Goal: Task Accomplishment & Management: Complete application form

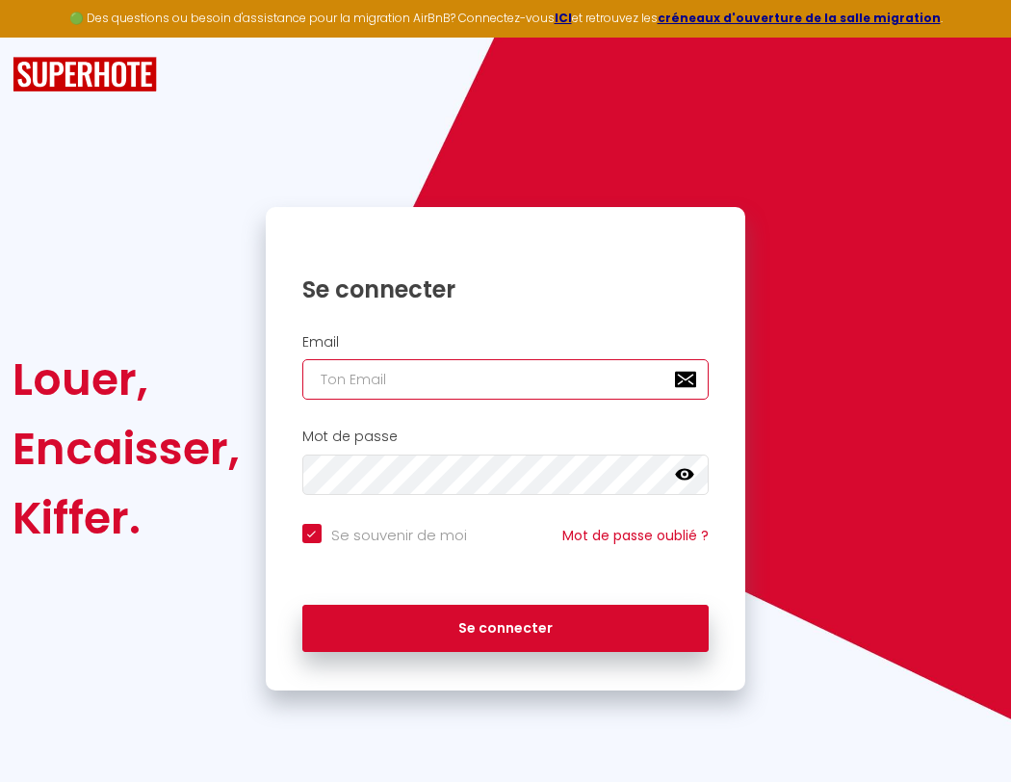
type input "l"
checkbox input "true"
type input "le"
checkbox input "true"
type input "les"
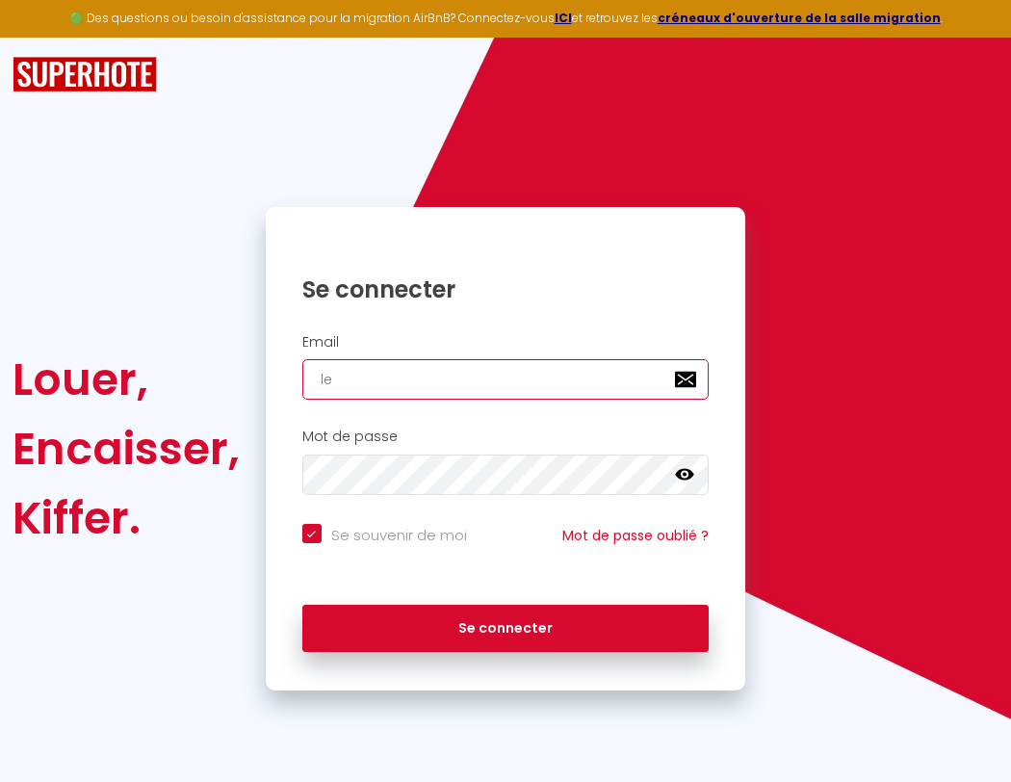
checkbox input "true"
type input "lesp"
checkbox input "true"
type input "lespa"
checkbox input "true"
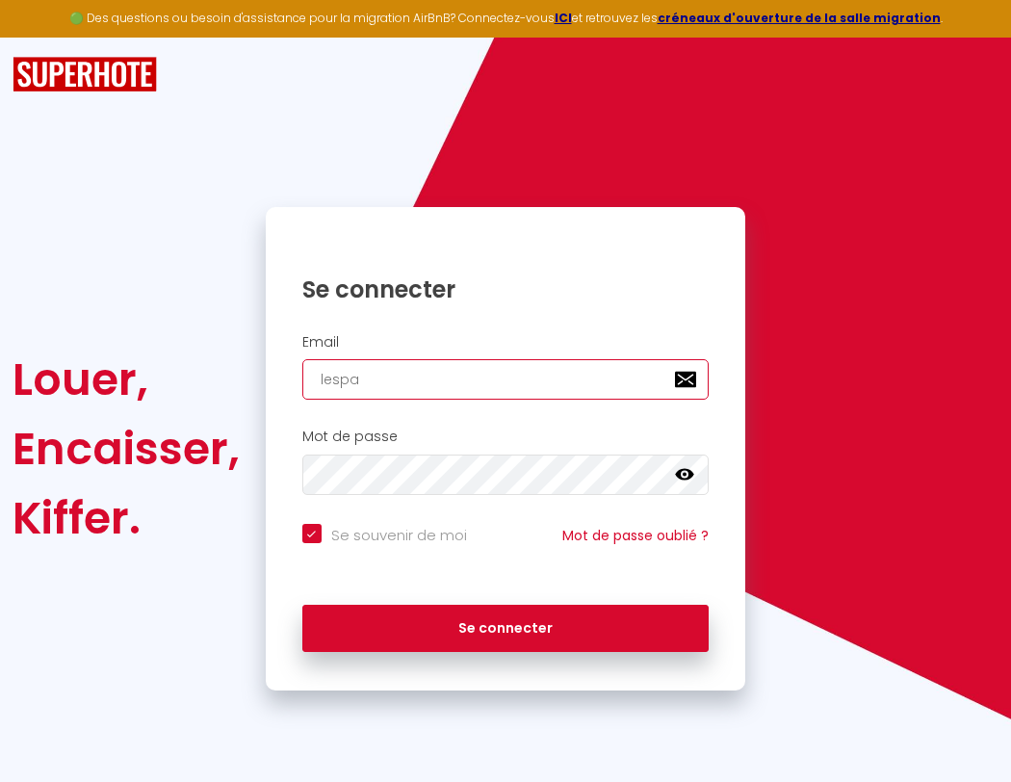
type input "lespac"
checkbox input "true"
type input "lespace"
checkbox input "true"
type input "lespaced"
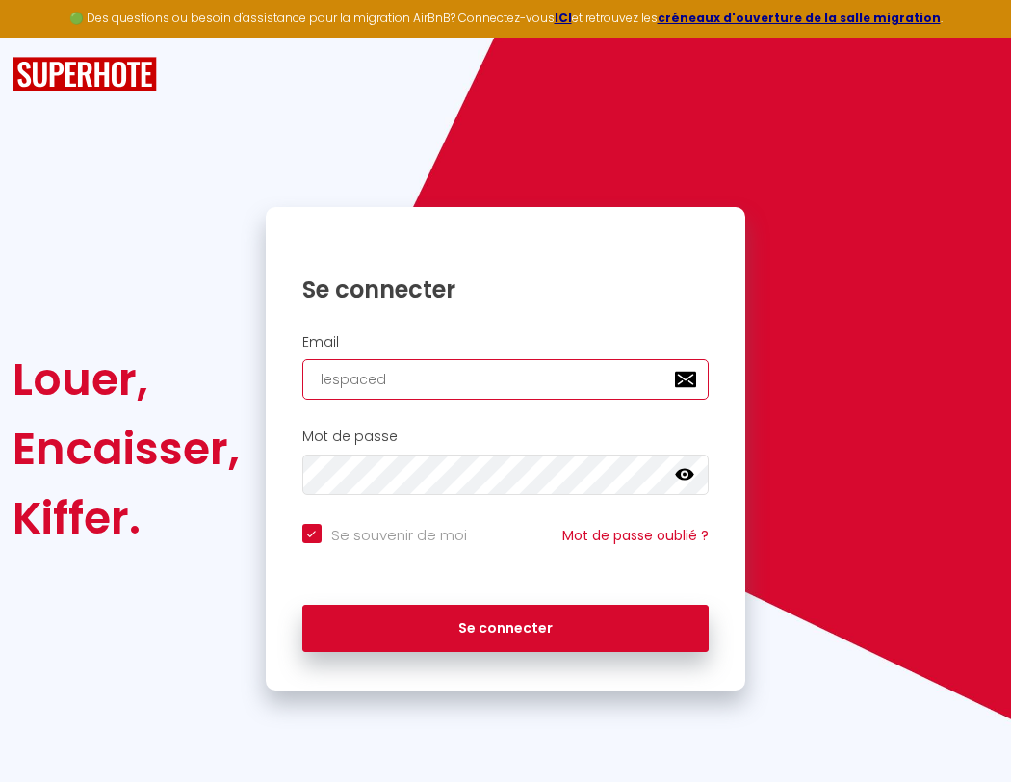
checkbox input "true"
type input "le"
checkbox input "true"
type input "lespacede"
checkbox input "true"
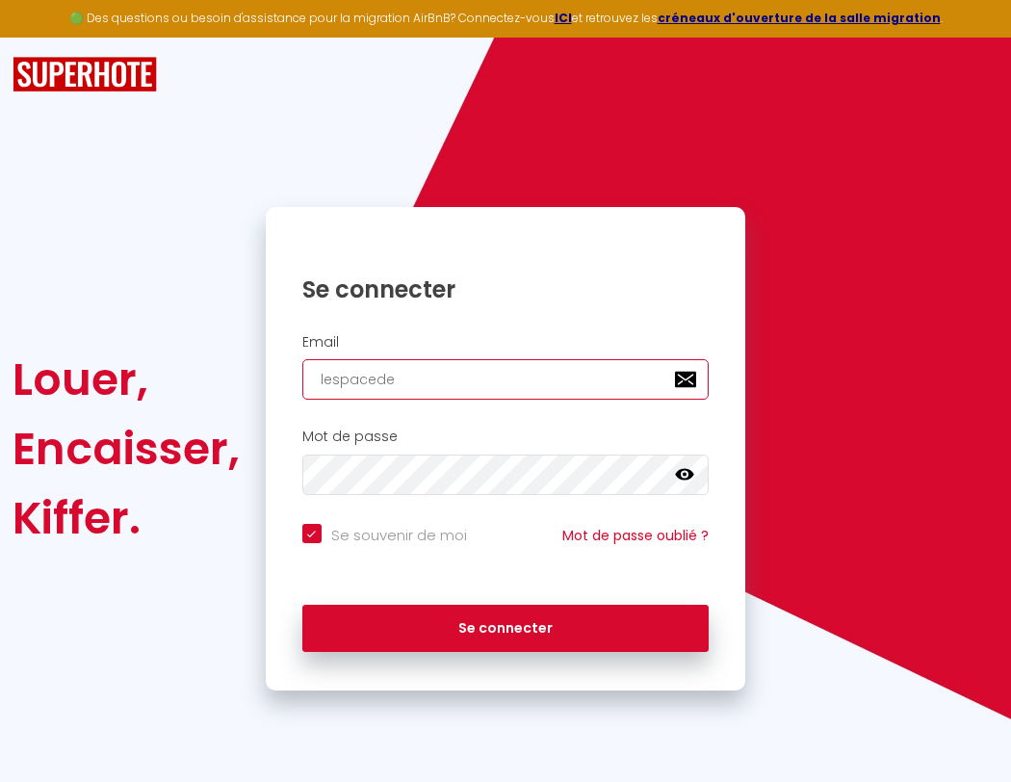
type input "les"
checkbox input "true"
type input "lespacedet"
checkbox input "true"
type input "lesp"
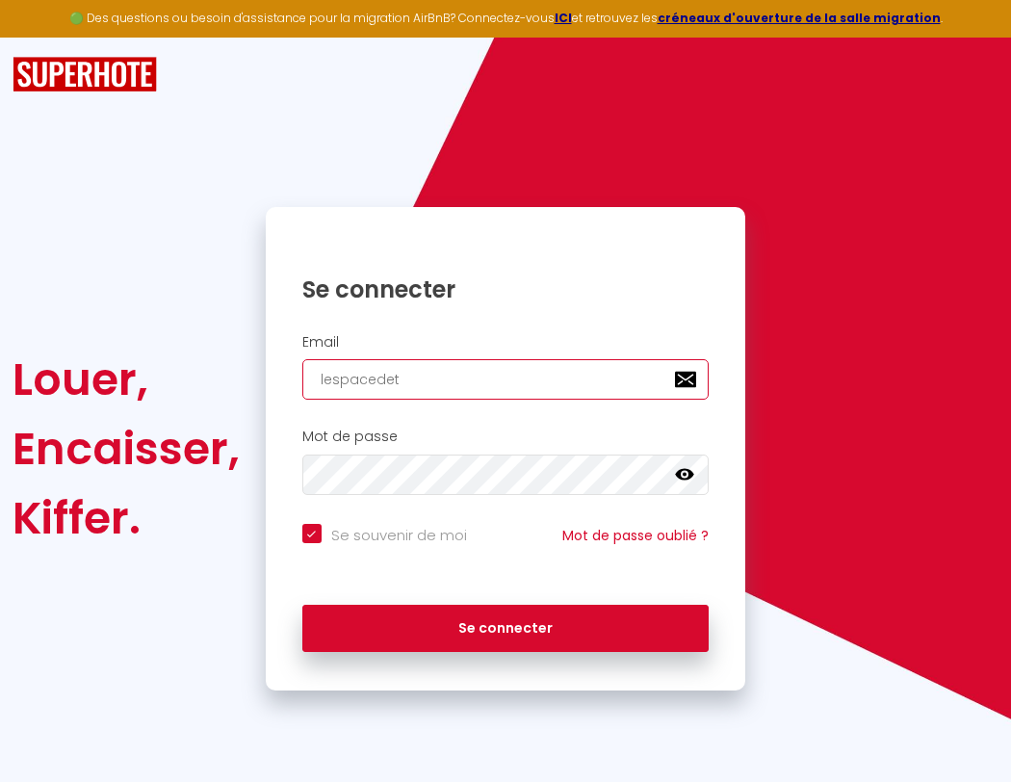
checkbox input "true"
type input "lespacedete"
checkbox input "true"
type input "lespa"
checkbox input "true"
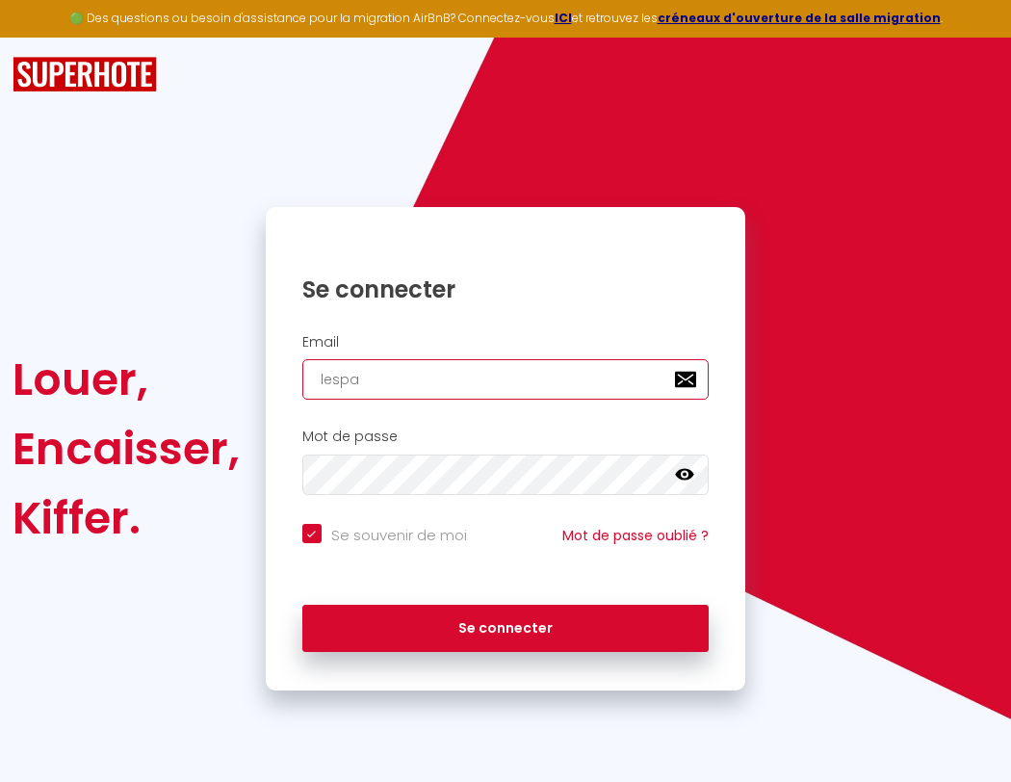
type input "lespacedeten"
checkbox input "true"
type input "lespac"
checkbox input "true"
type input "lespacedetent"
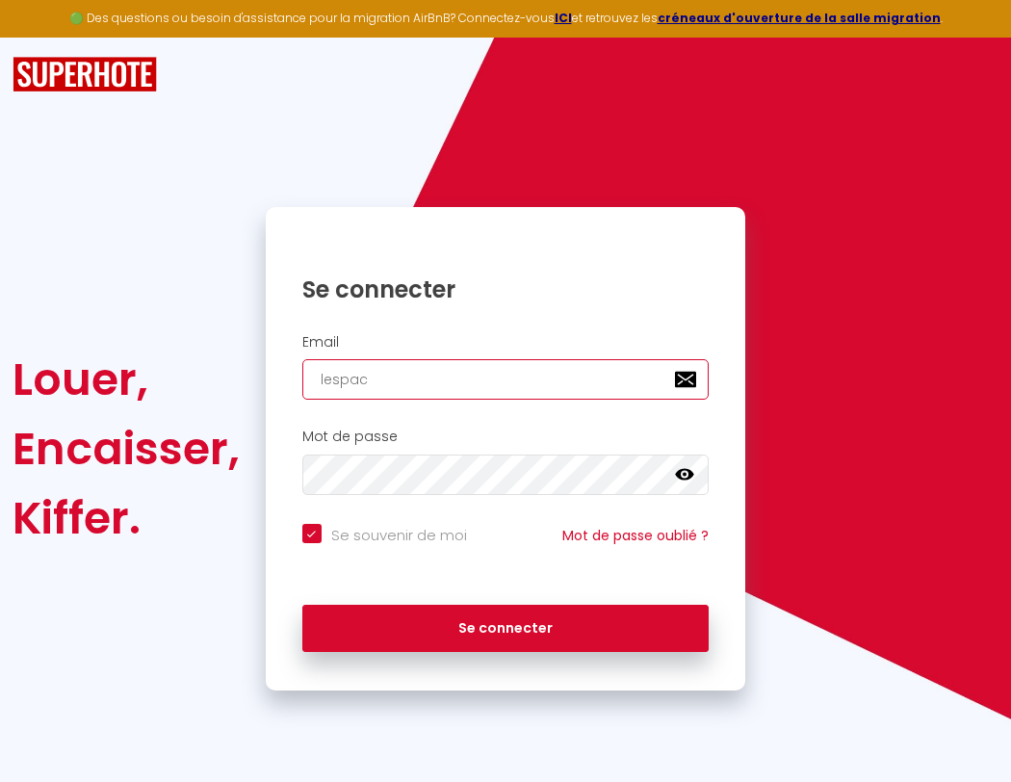
checkbox input "true"
type input "lespace"
checkbox input "true"
type input "lespacedetente"
checkbox input "true"
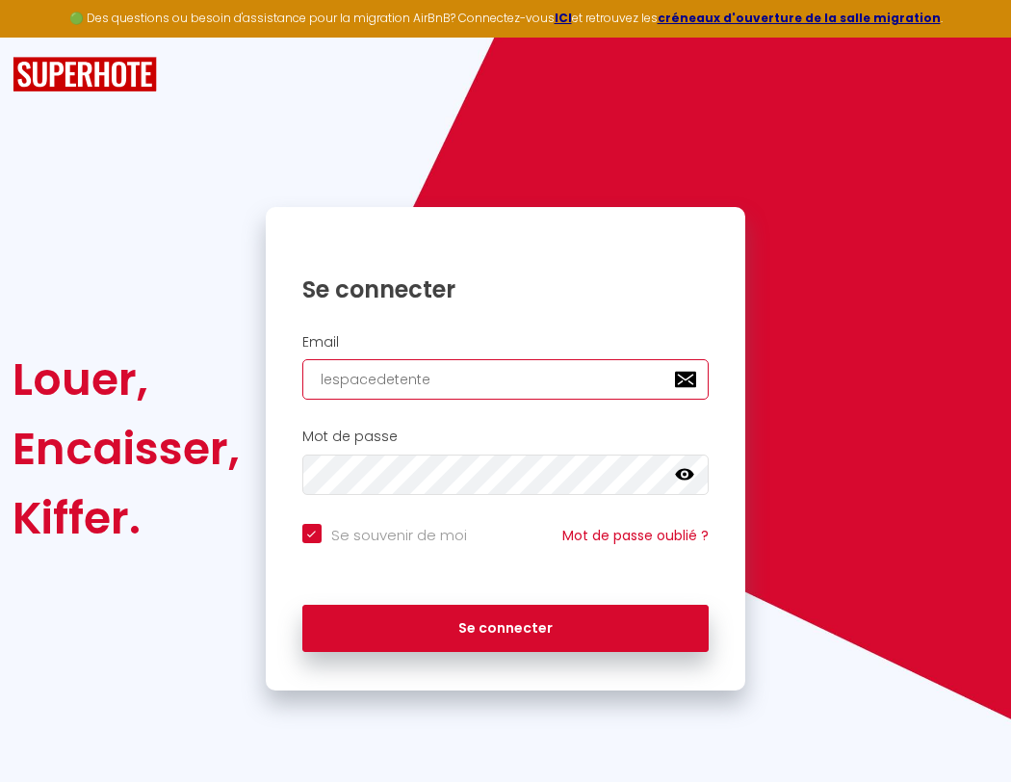
type input "l"
checkbox input "true"
type input "lespacedetente@"
checkbox input "true"
type input "lespacede"
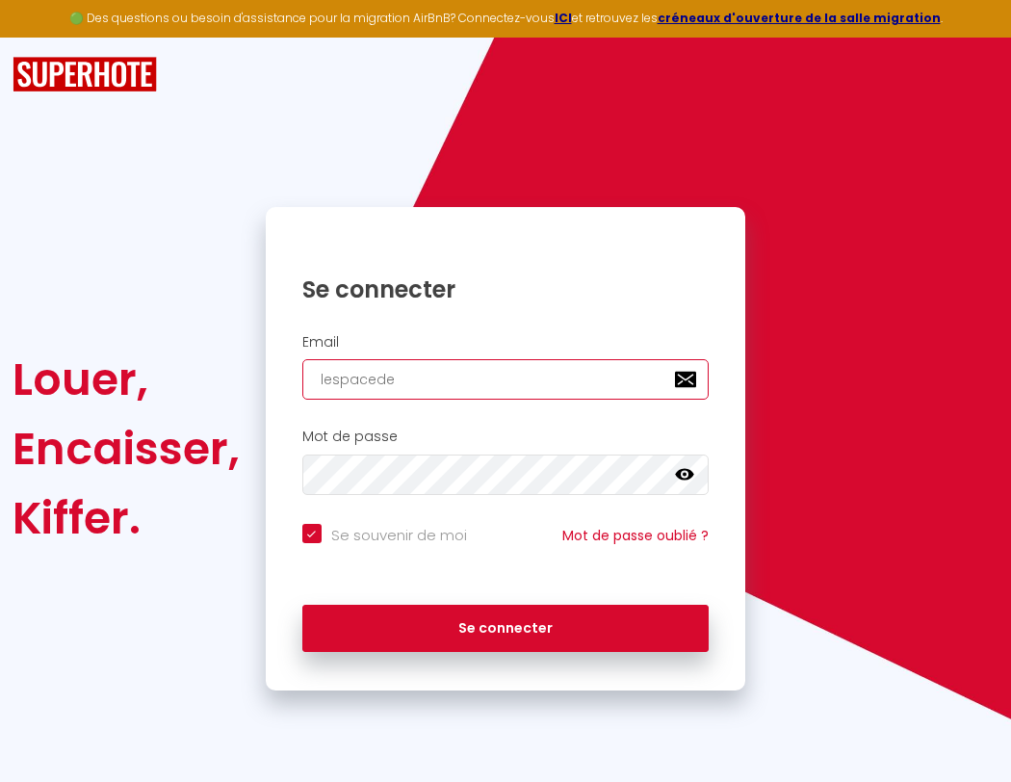
checkbox input "true"
type input "lespacedetente@g"
checkbox input "true"
type input "lespacedet"
checkbox input "true"
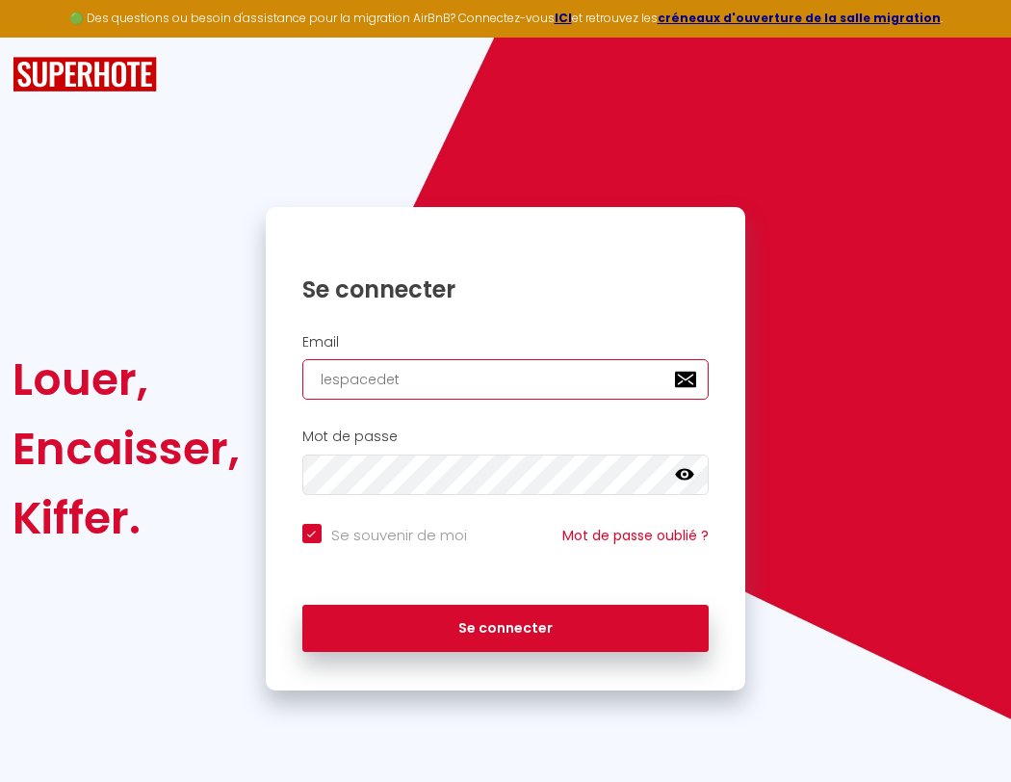
type input "lespacedetente@gm"
checkbox input "true"
type input "lesp"
checkbox input "true"
type input "lespacedete"
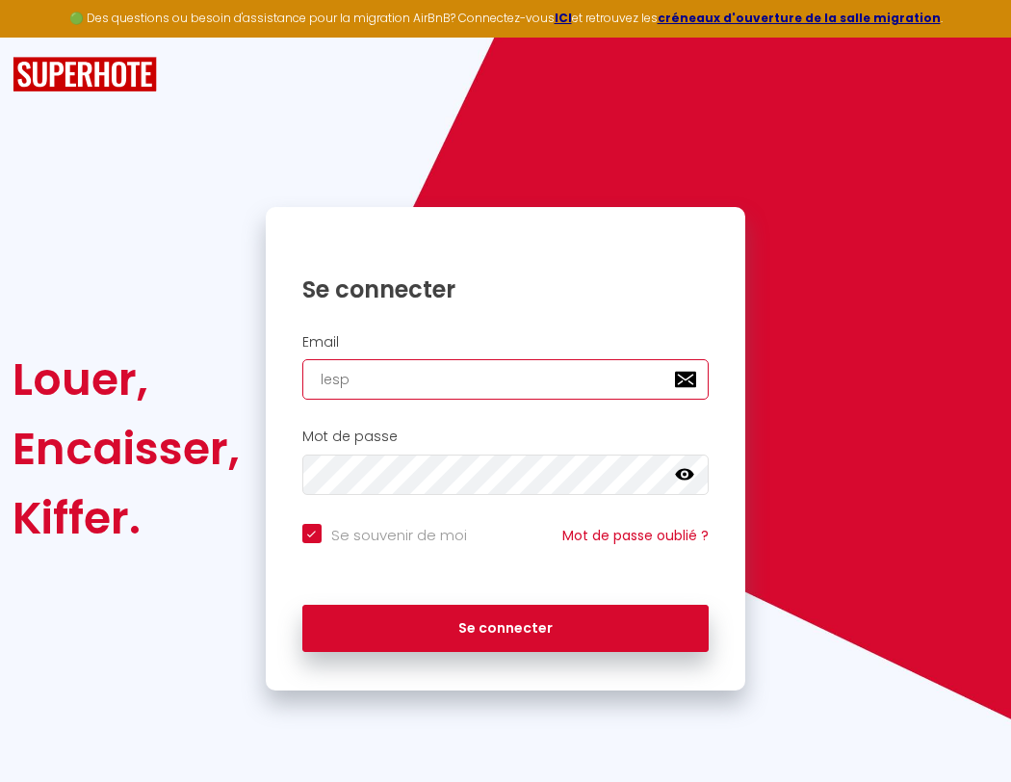
checkbox input "true"
type input "lespacedetente@gma"
checkbox input "true"
type input "lespa"
checkbox input "true"
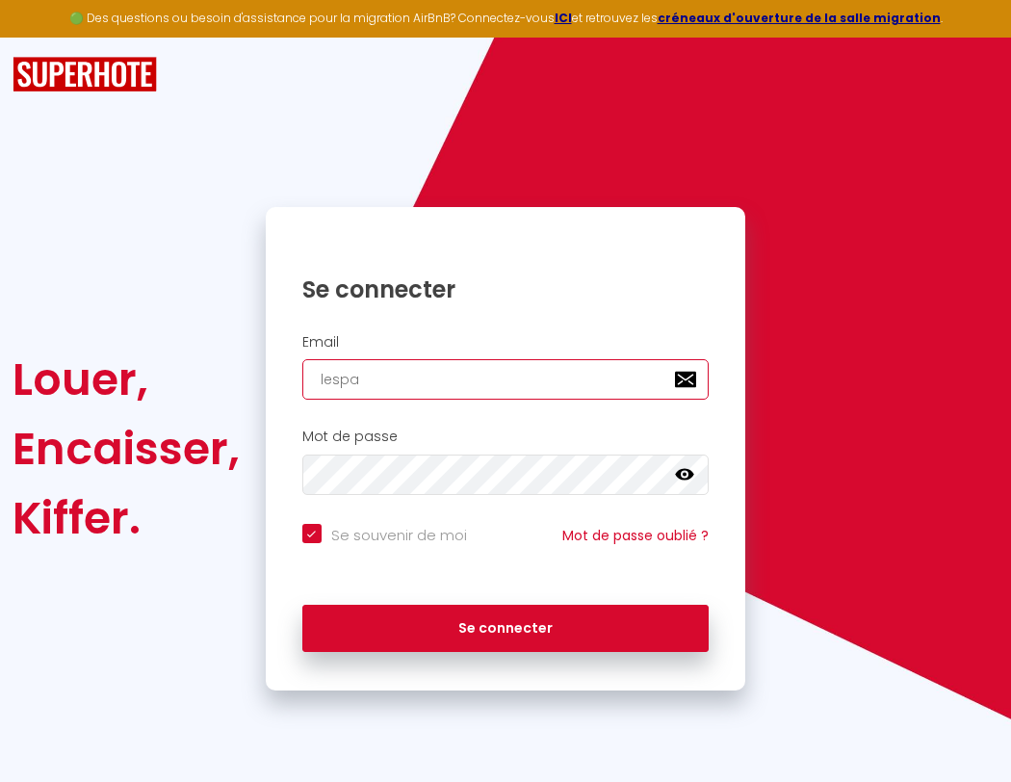
type input "lespacedeten"
checkbox input "true"
type input "lespacedetente@gmai"
checkbox input "true"
type input "lespac"
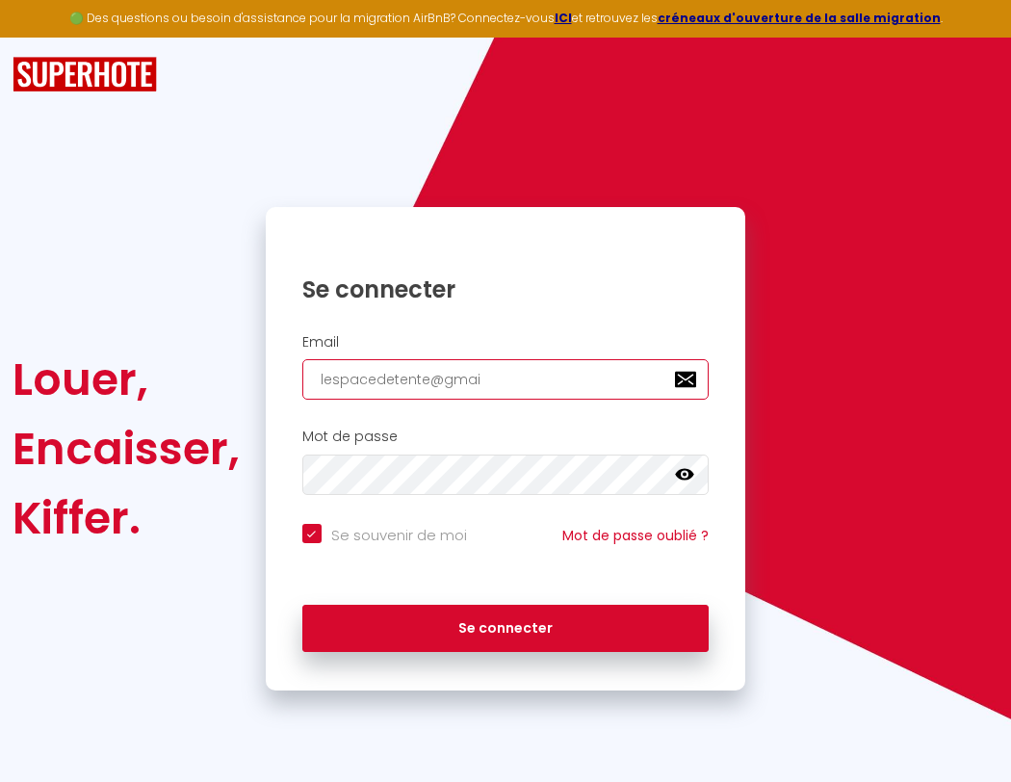
checkbox input "true"
type input "lespacedetent"
checkbox input "true"
type input "[EMAIL_ADDRESS]"
checkbox input "true"
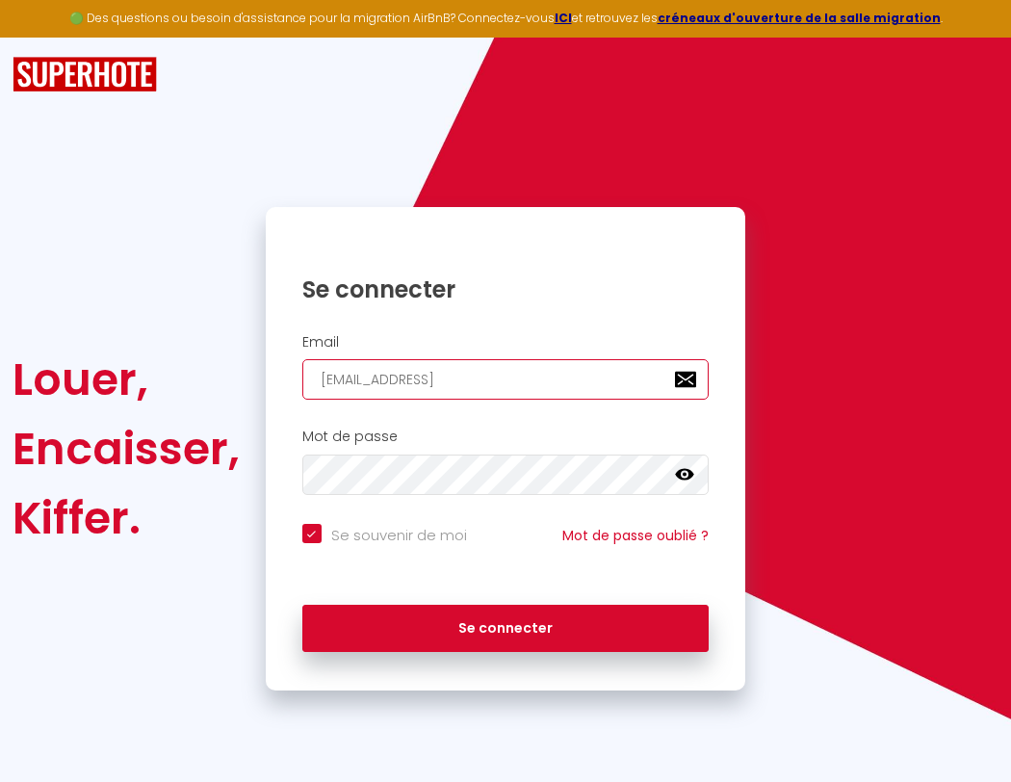
type input "lespace"
checkbox input "true"
type input "lespacedetente"
checkbox input "true"
type input "[EMAIL_ADDRESS]."
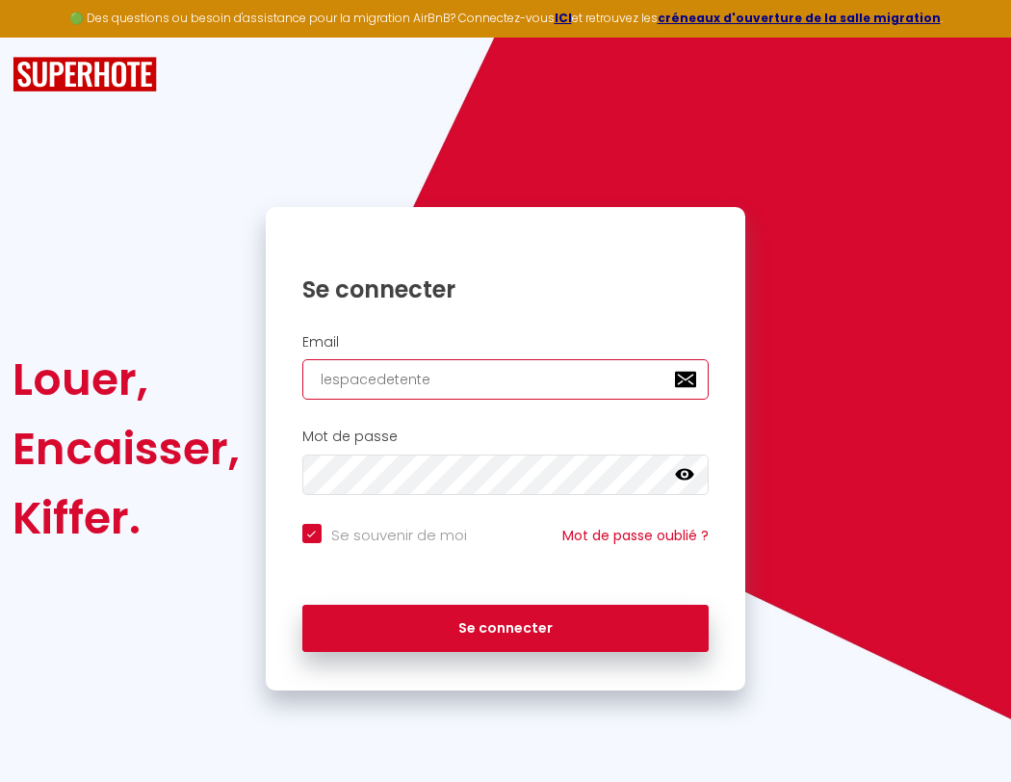
checkbox input "true"
type input "lespacedetente@"
checkbox input "true"
type input "lespacedetente@gmail.c"
checkbox input "true"
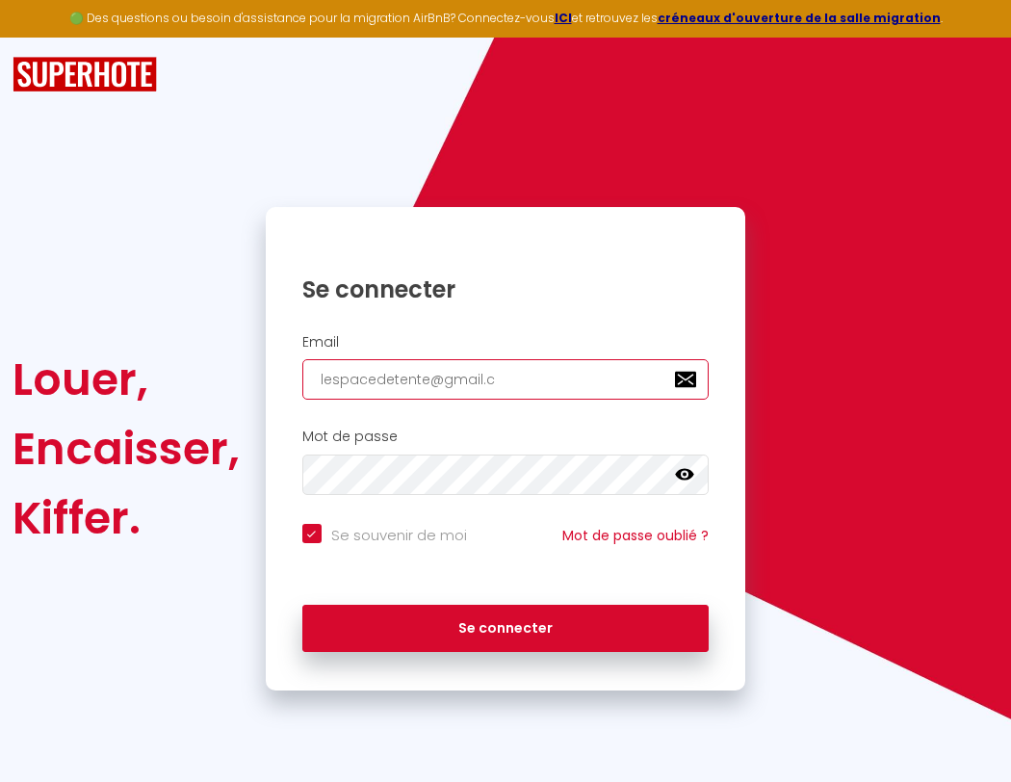
type input "lespacedetente@g"
checkbox input "true"
type input "[EMAIL_ADDRESS][DOMAIN_NAME]"
checkbox input "true"
type input "lespacedet"
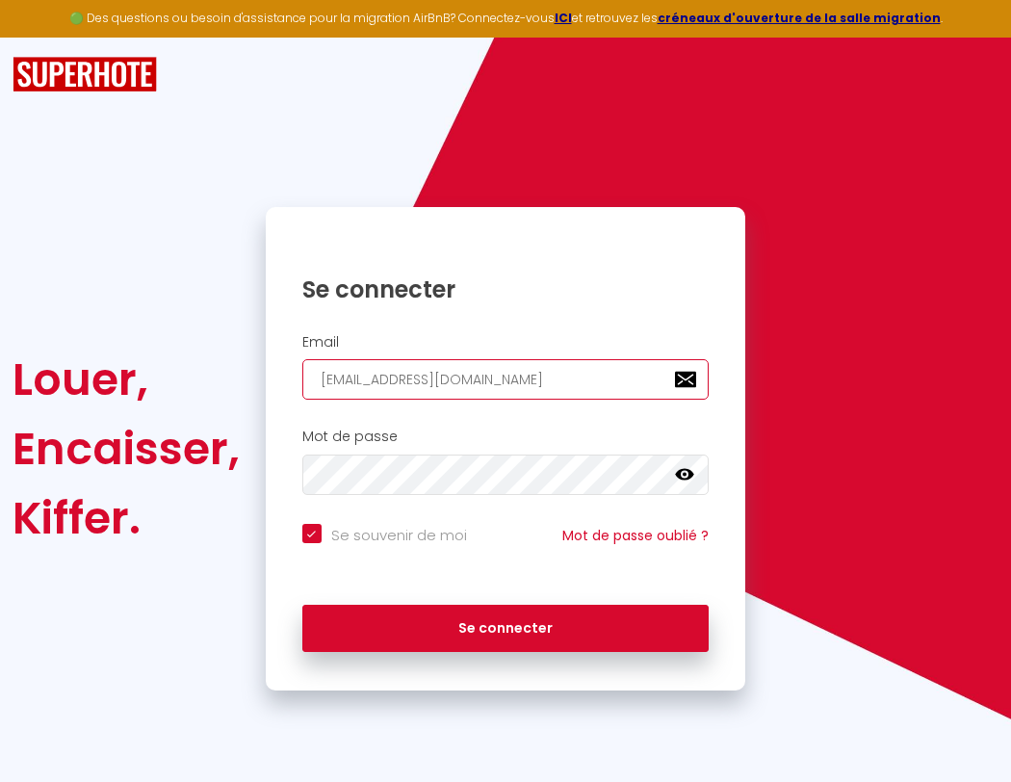
checkbox input "true"
type input "lespacedetente@gm"
checkbox input "true"
type input "[EMAIL_ADDRESS][DOMAIN_NAME]"
checkbox input "true"
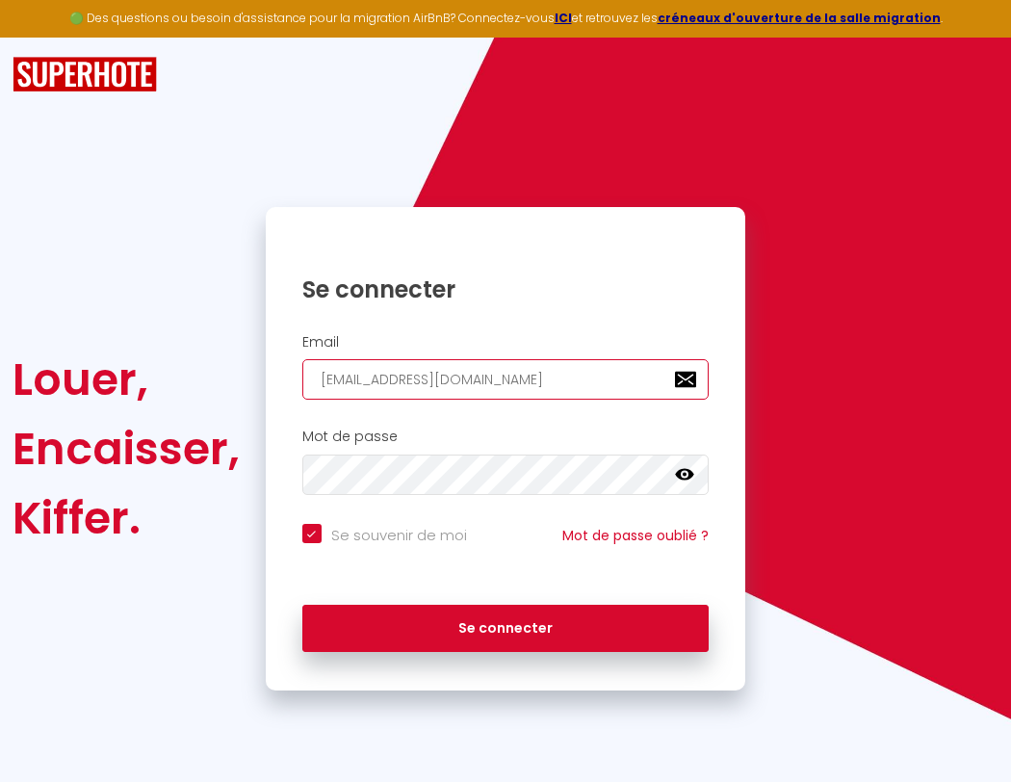
type input "lespacedete"
checkbox input "true"
type input "lespacedetente@gma"
checkbox input "true"
type input "lespacedeten"
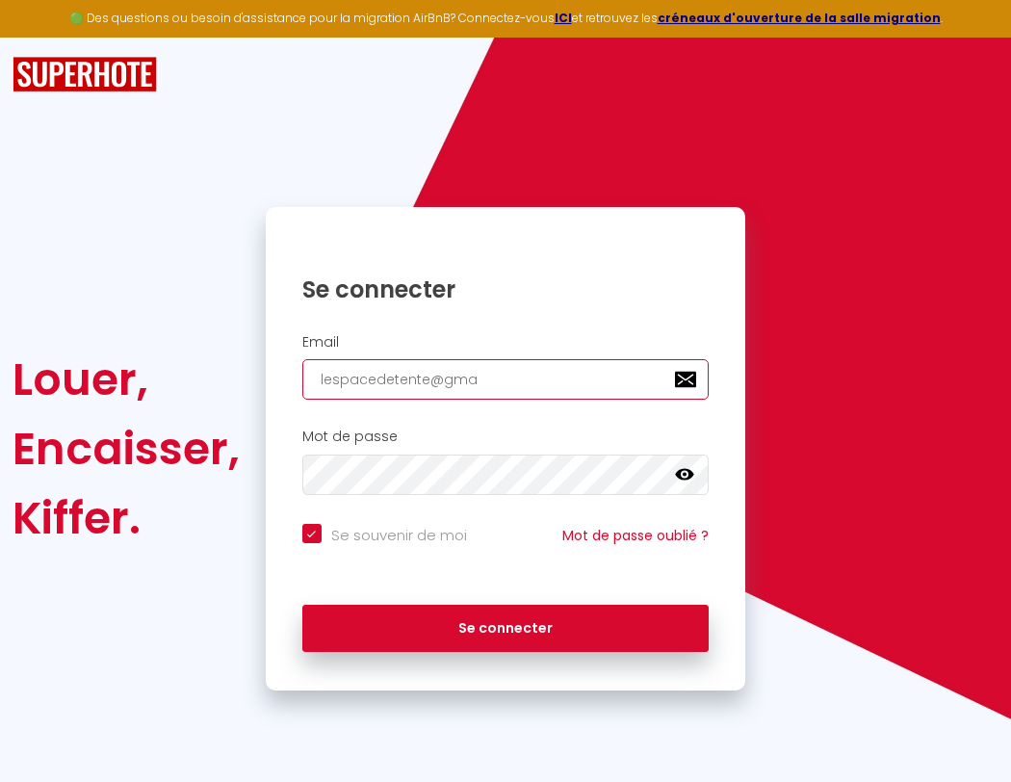
checkbox input "true"
type input "lespacedetente@gmai"
checkbox input "true"
